Goal: Transaction & Acquisition: Purchase product/service

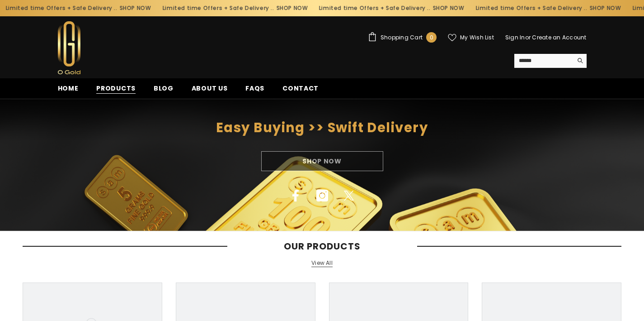
click at [109, 84] on span "Products" at bounding box center [115, 88] width 39 height 9
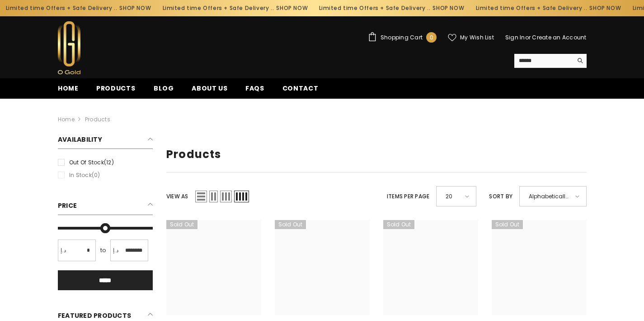
type input "*"
type input "*******"
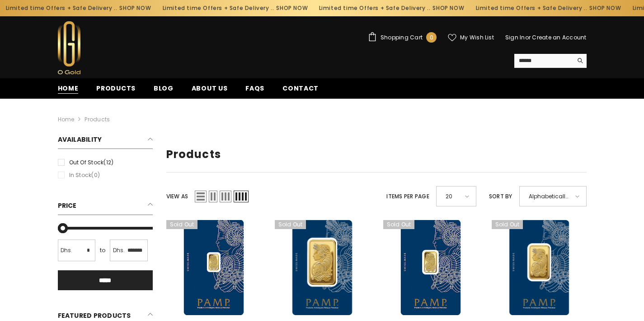
click at [67, 89] on span "Home" at bounding box center [68, 88] width 21 height 9
